Goal: Transaction & Acquisition: Obtain resource

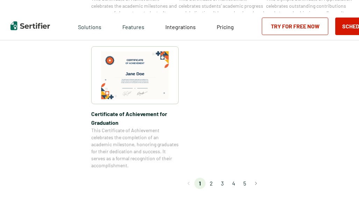
scroll to position [476, 0]
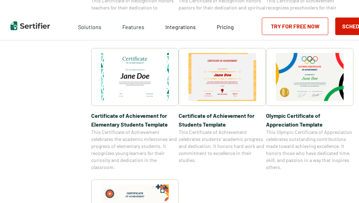
drag, startPoint x: 360, startPoint y: 97, endPoint x: 357, endPoint y: 70, distance: 26.8
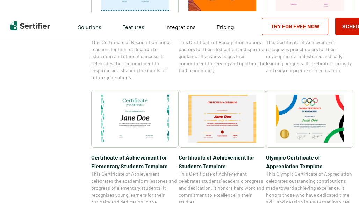
scroll to position [437, 0]
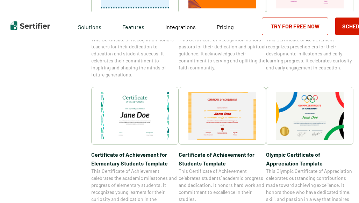
click at [135, 119] on img at bounding box center [135, 116] width 68 height 48
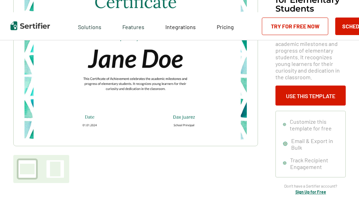
scroll to position [72, 0]
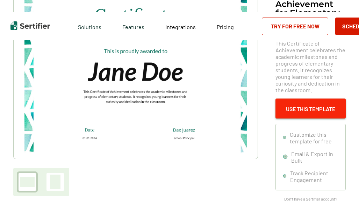
click at [302, 110] on button "Use This Template" at bounding box center [311, 108] width 70 height 20
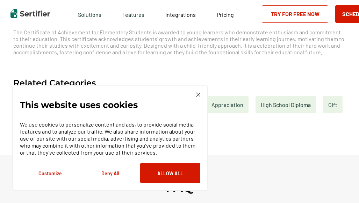
scroll to position [354, 0]
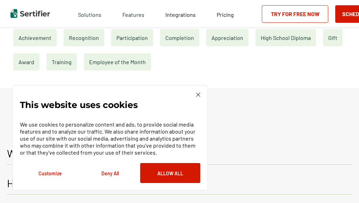
click at [199, 93] on img at bounding box center [198, 94] width 4 height 4
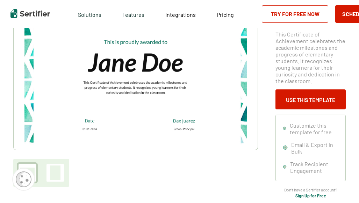
scroll to position [90, 0]
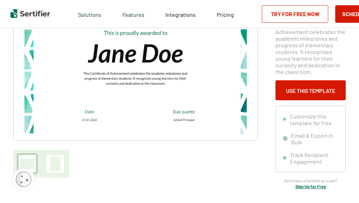
click at [56, 153] on div at bounding box center [55, 163] width 21 height 21
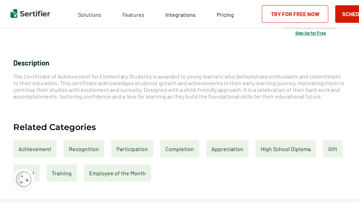
scroll to position [259, 0]
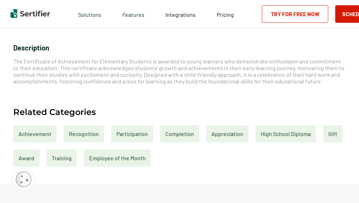
click at [177, 133] on div "Completion" at bounding box center [179, 133] width 39 height 17
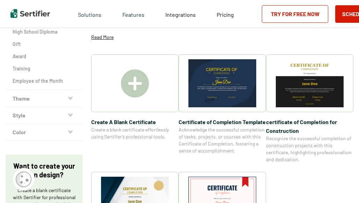
scroll to position [116, 0]
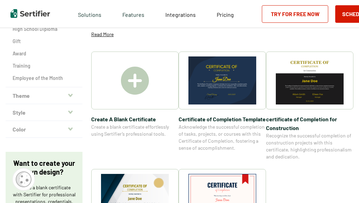
click at [228, 177] on img at bounding box center [223, 198] width 68 height 48
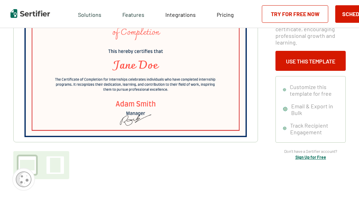
scroll to position [71, 0]
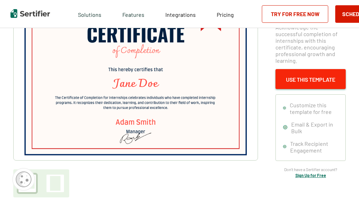
click at [330, 75] on button "Use This Template" at bounding box center [311, 79] width 70 height 20
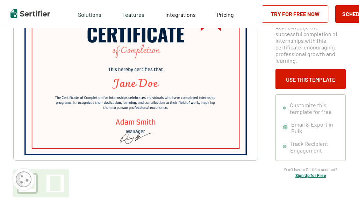
scroll to position [116, 0]
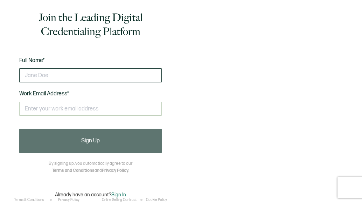
click at [131, 70] on input "text" at bounding box center [90, 75] width 142 height 14
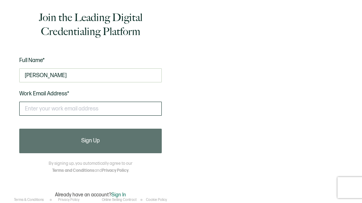
type input "Kevin jean jacques"
click at [71, 107] on input "text" at bounding box center [90, 108] width 142 height 14
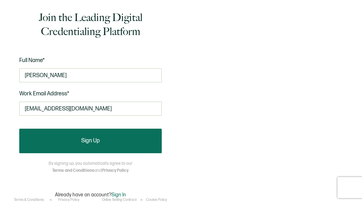
click at [82, 132] on button "Sign Up" at bounding box center [90, 140] width 142 height 24
click at [141, 140] on button "Sign Up" at bounding box center [90, 140] width 142 height 24
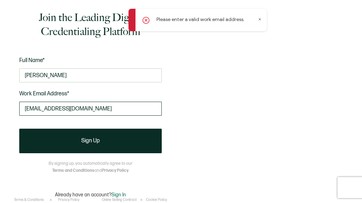
click at [58, 108] on input "kevinsniper35@gmail.com" at bounding box center [90, 108] width 142 height 14
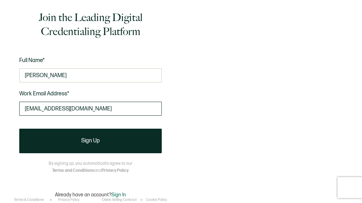
type input "wallpete969@gmail.com"
